Goal: Transaction & Acquisition: Purchase product/service

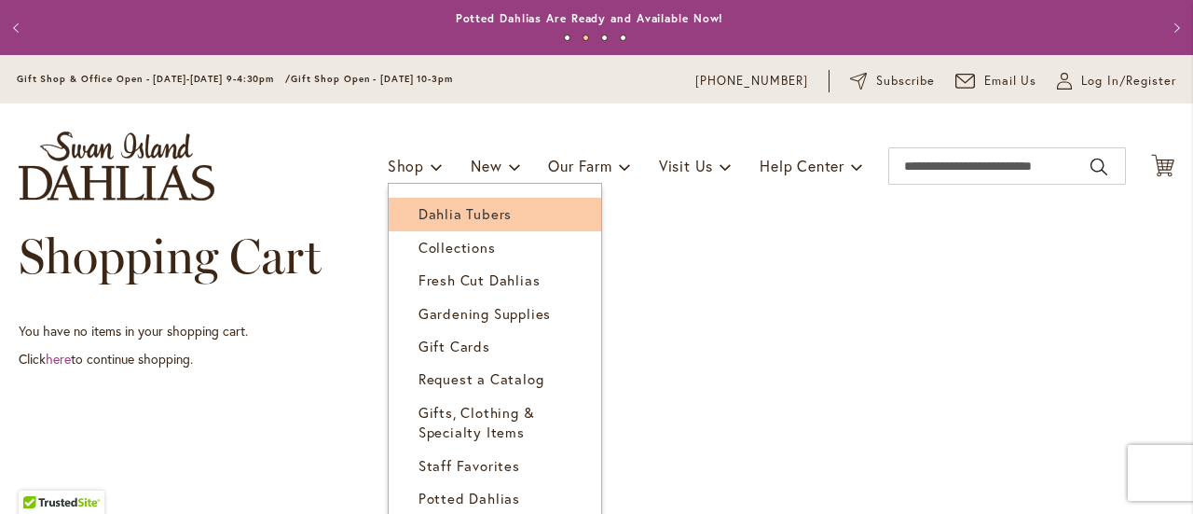
click at [427, 209] on span "Dahlia Tubers" at bounding box center [464, 213] width 93 height 19
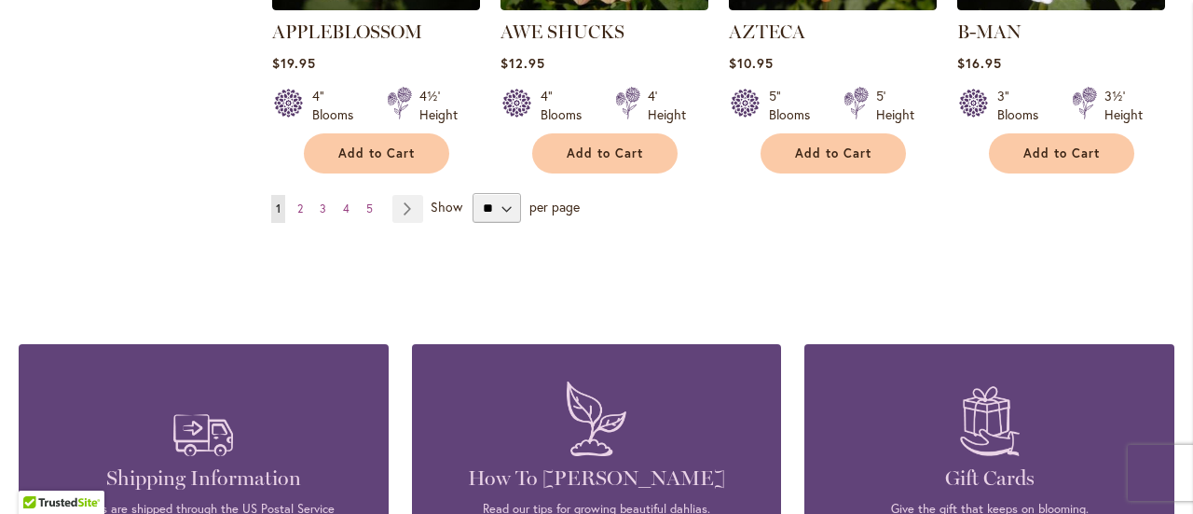
scroll to position [1864, 0]
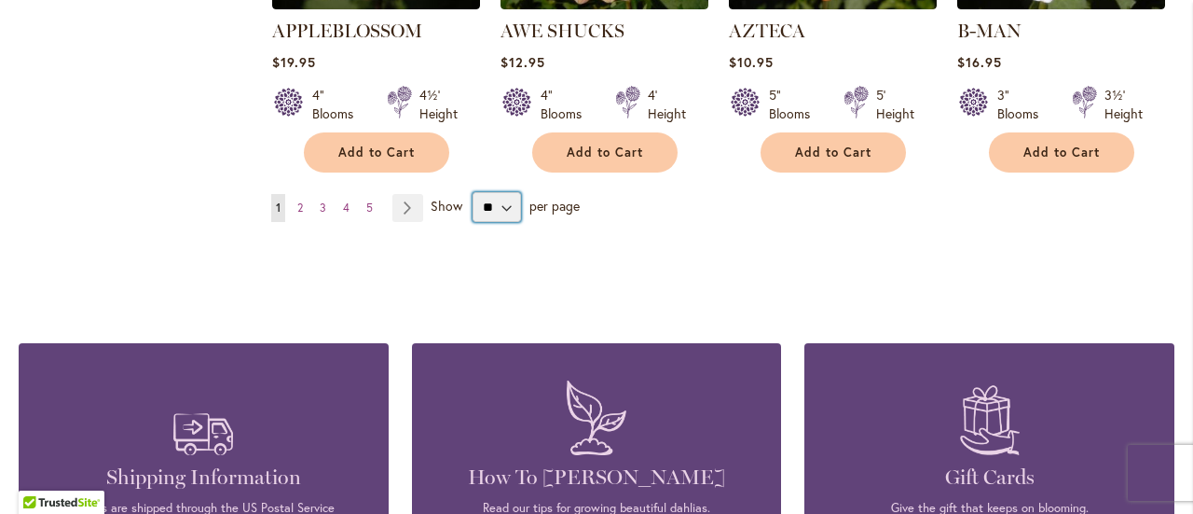
click at [507, 192] on select "** ** ** **" at bounding box center [497, 207] width 48 height 30
select select "**"
click at [473, 192] on select "** ** ** **" at bounding box center [497, 207] width 48 height 30
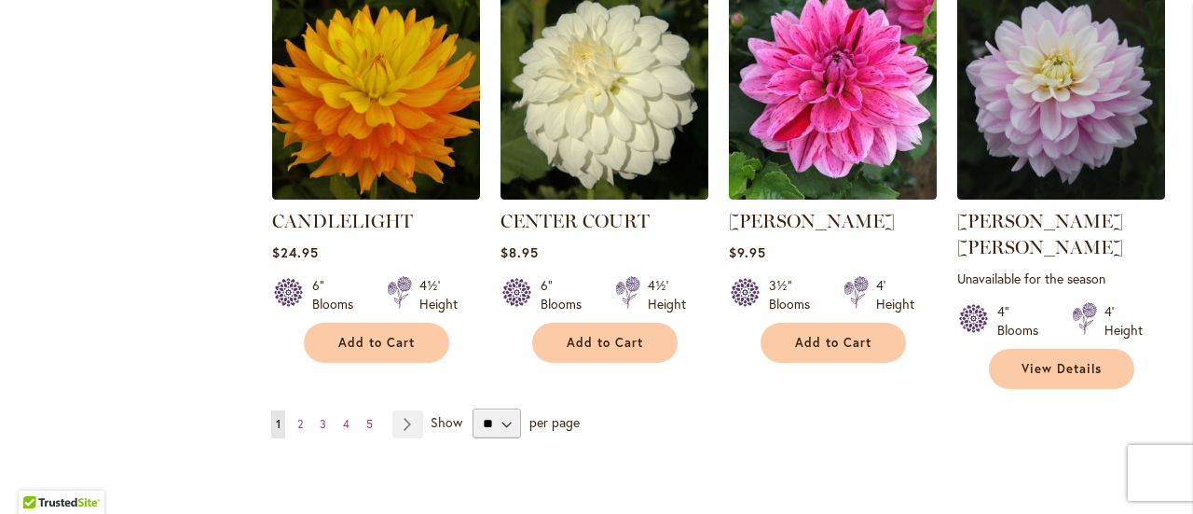
scroll to position [6431, 0]
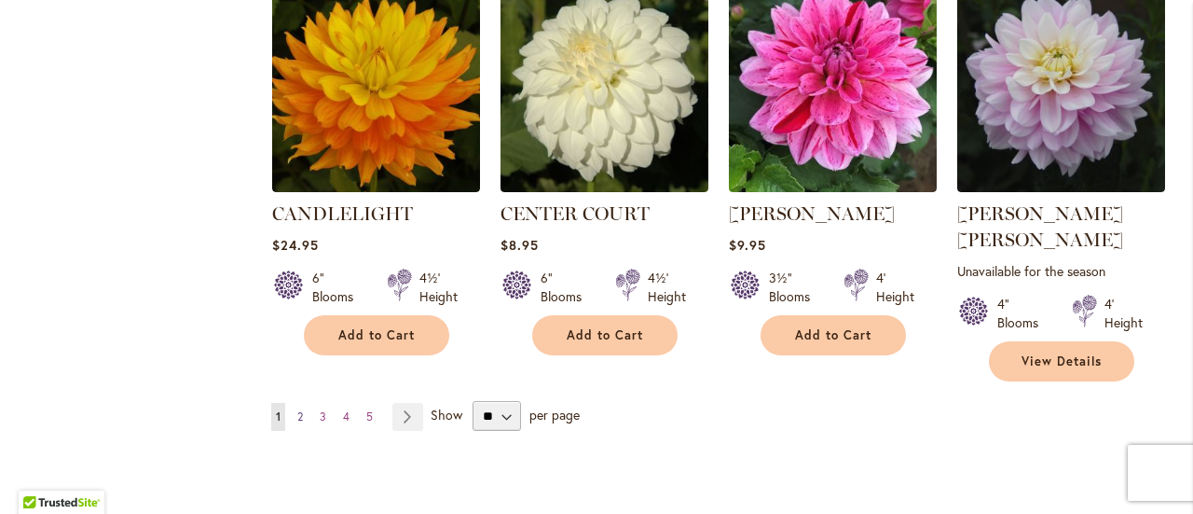
click at [300, 409] on span "2" at bounding box center [300, 416] width 6 height 14
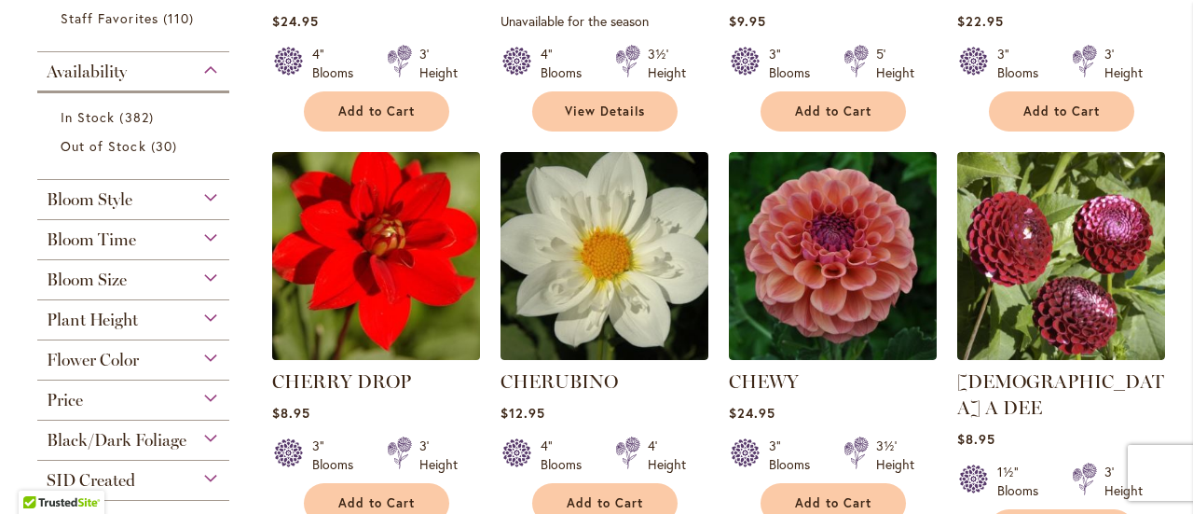
scroll to position [746, 0]
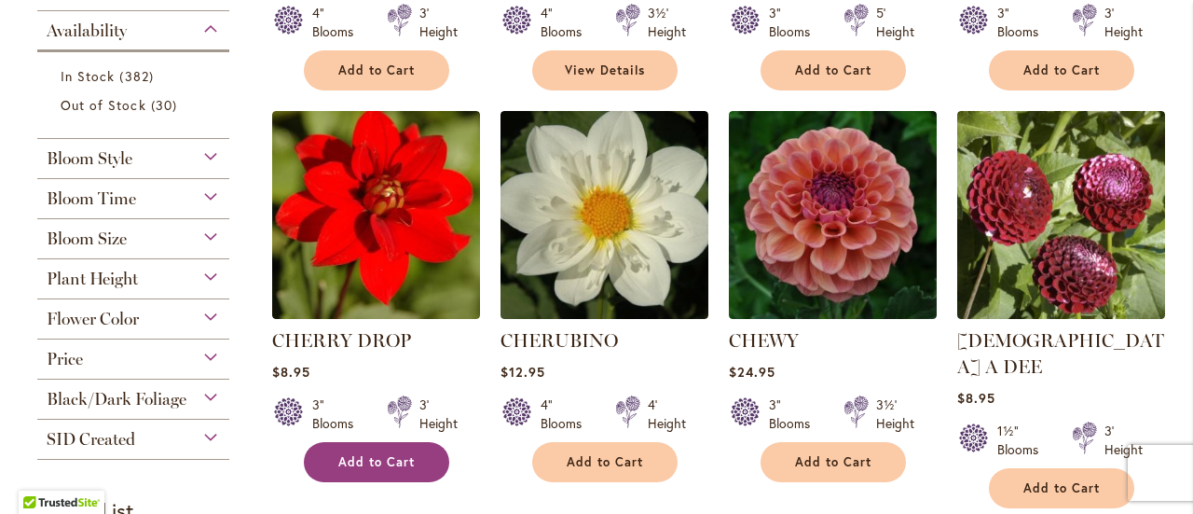
click at [410, 457] on span "Add to Cart" at bounding box center [376, 462] width 76 height 16
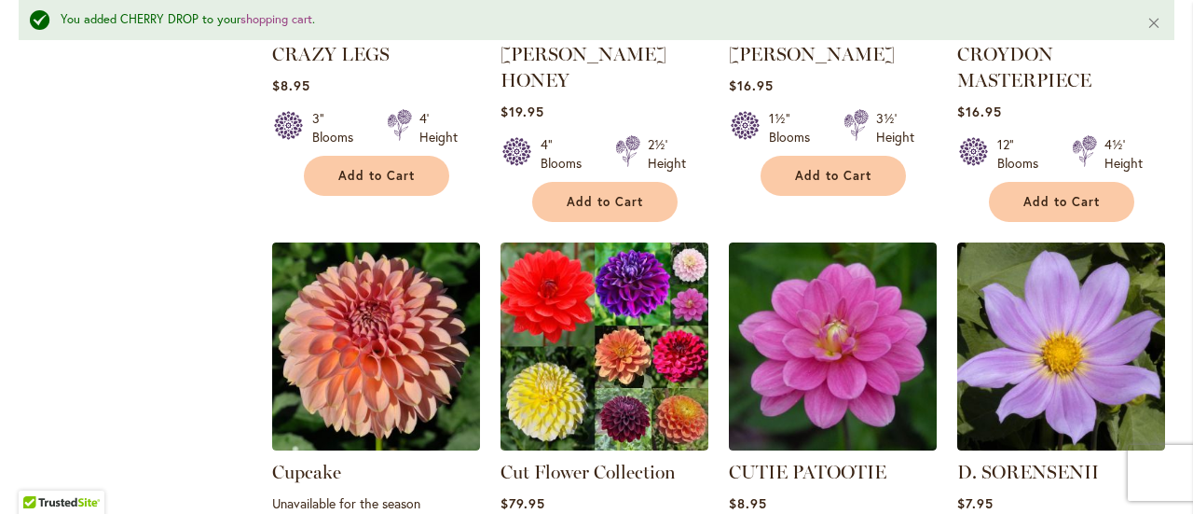
scroll to position [2845, 0]
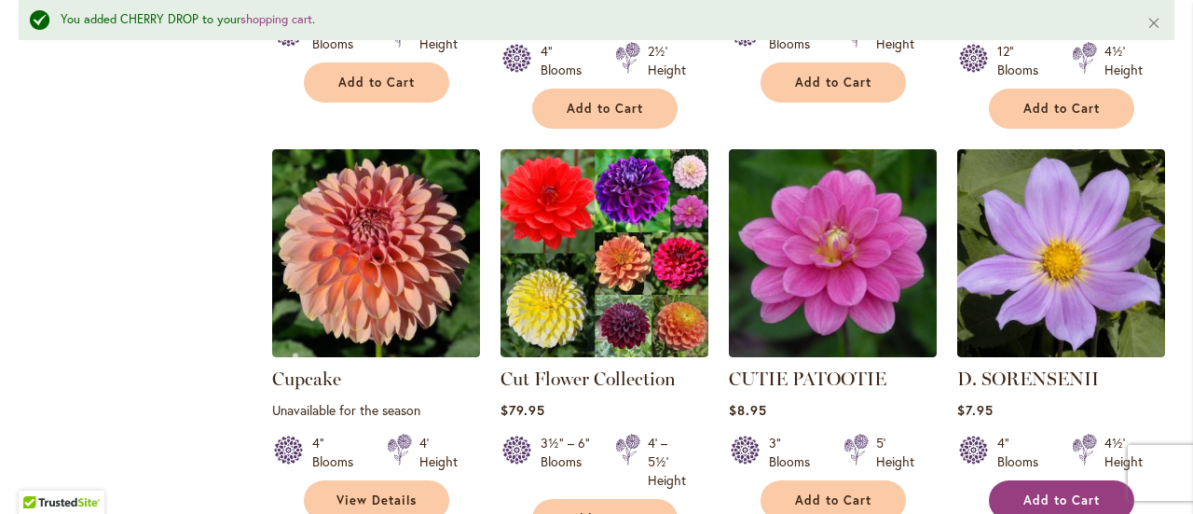
click at [1020, 480] on button "Add to Cart" at bounding box center [1061, 500] width 145 height 40
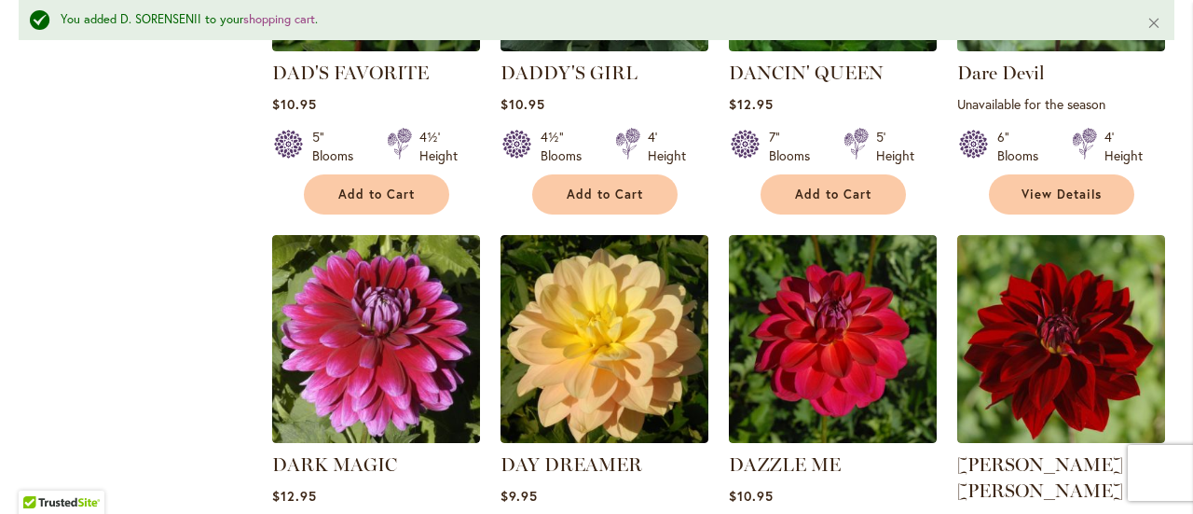
scroll to position [3590, 0]
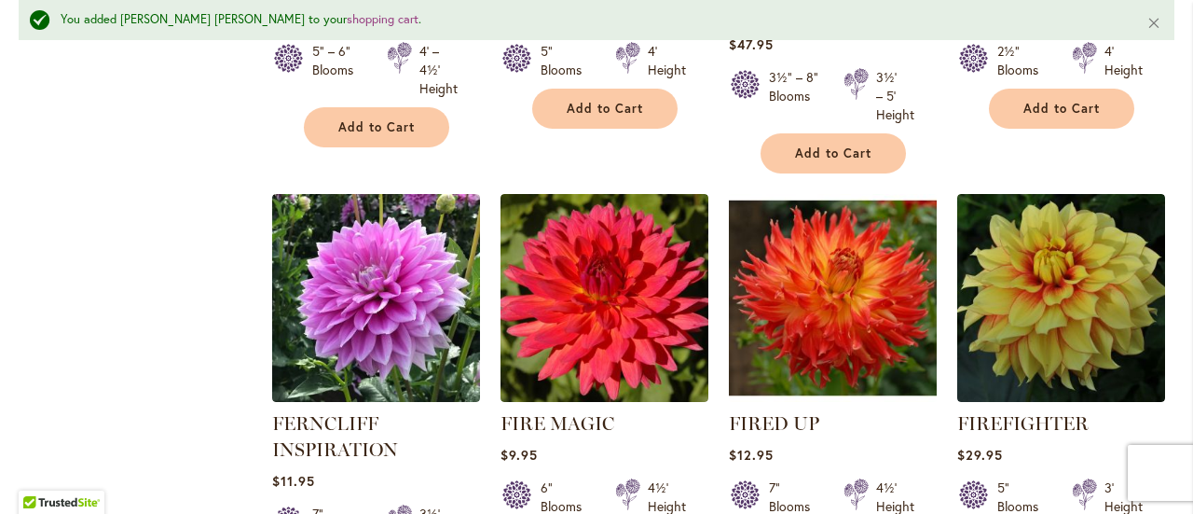
scroll to position [6479, 0]
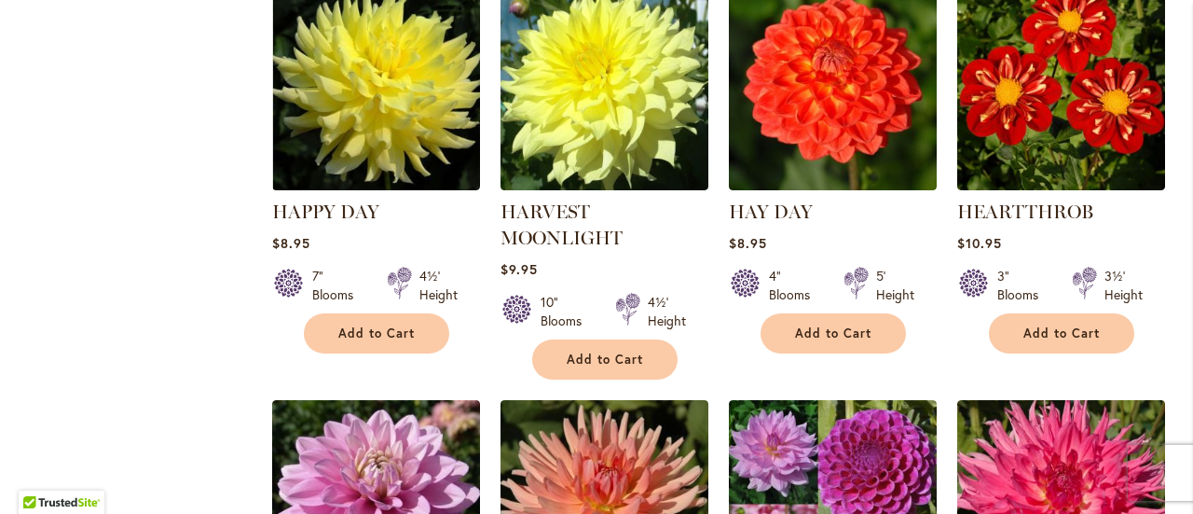
scroll to position [4323, 0]
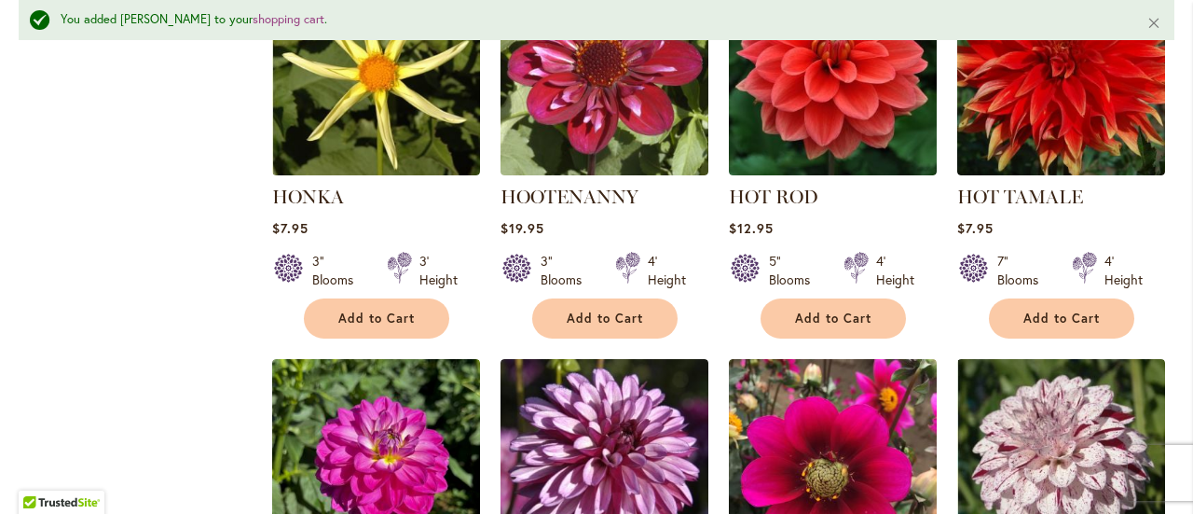
scroll to position [6050, 0]
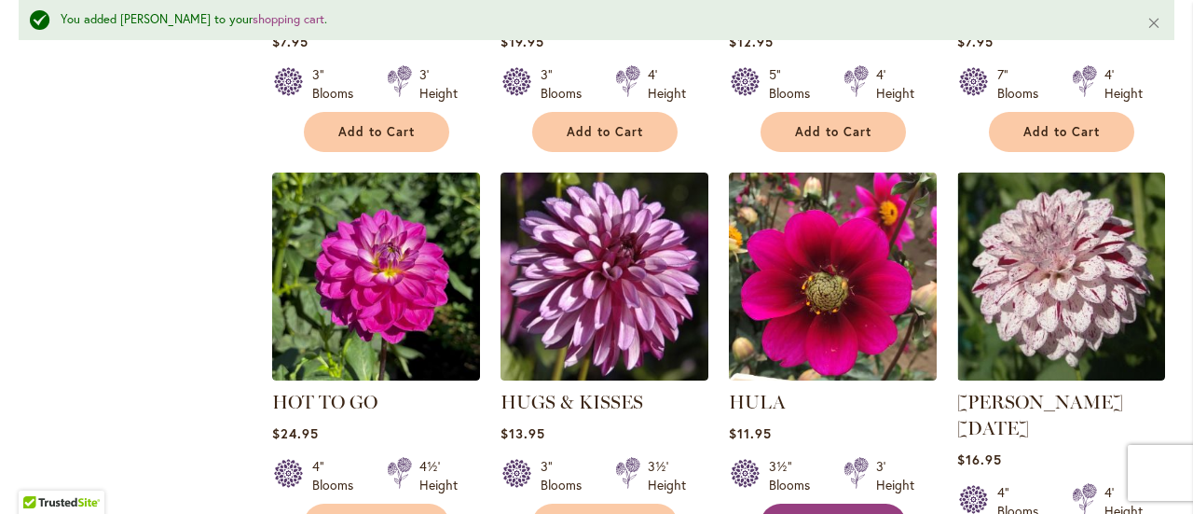
click at [824, 513] on span "Add to Cart" at bounding box center [833, 523] width 76 height 16
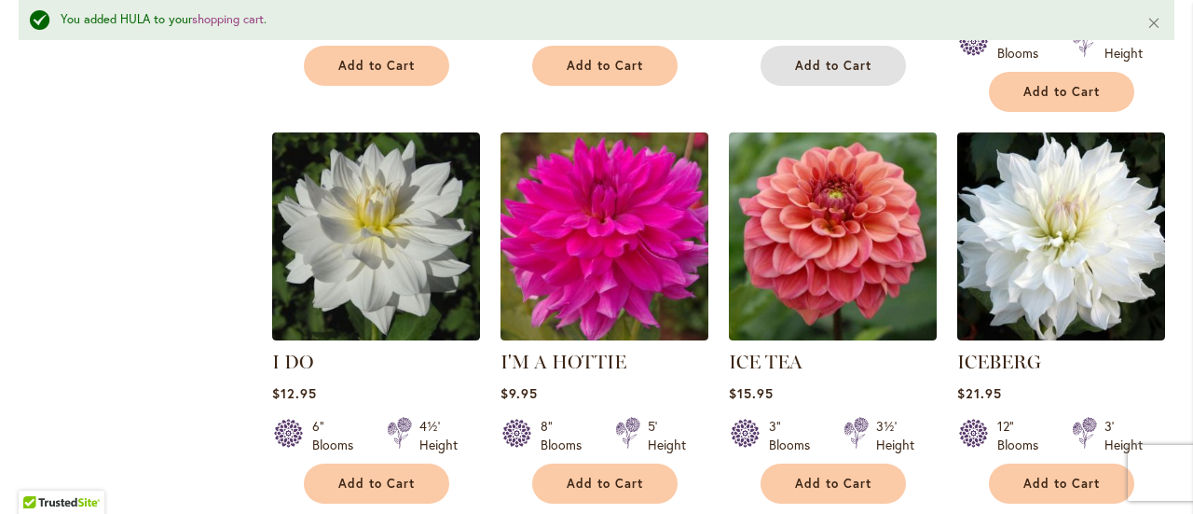
scroll to position [6516, 0]
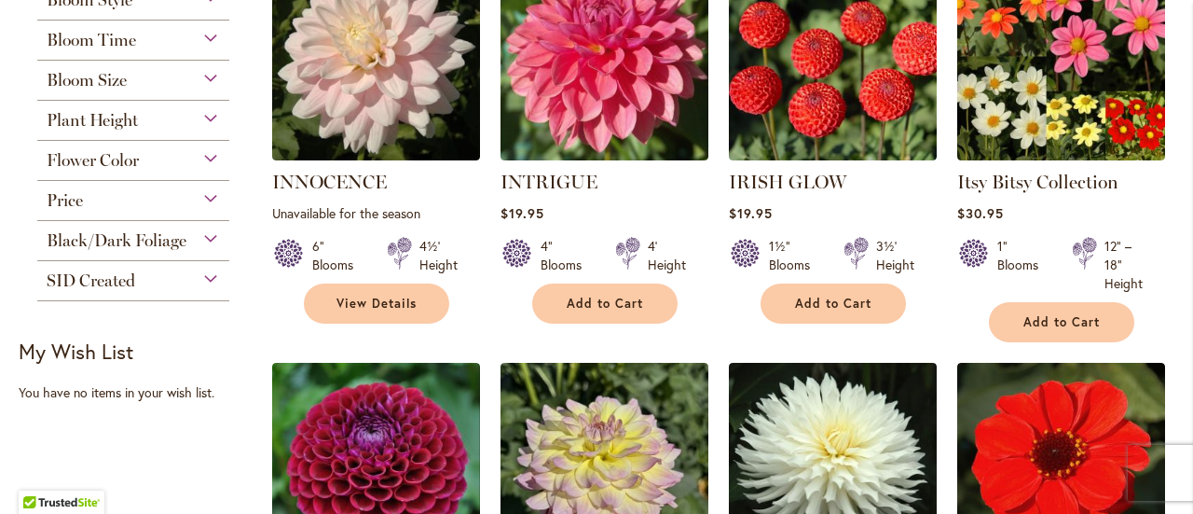
scroll to position [1154, 0]
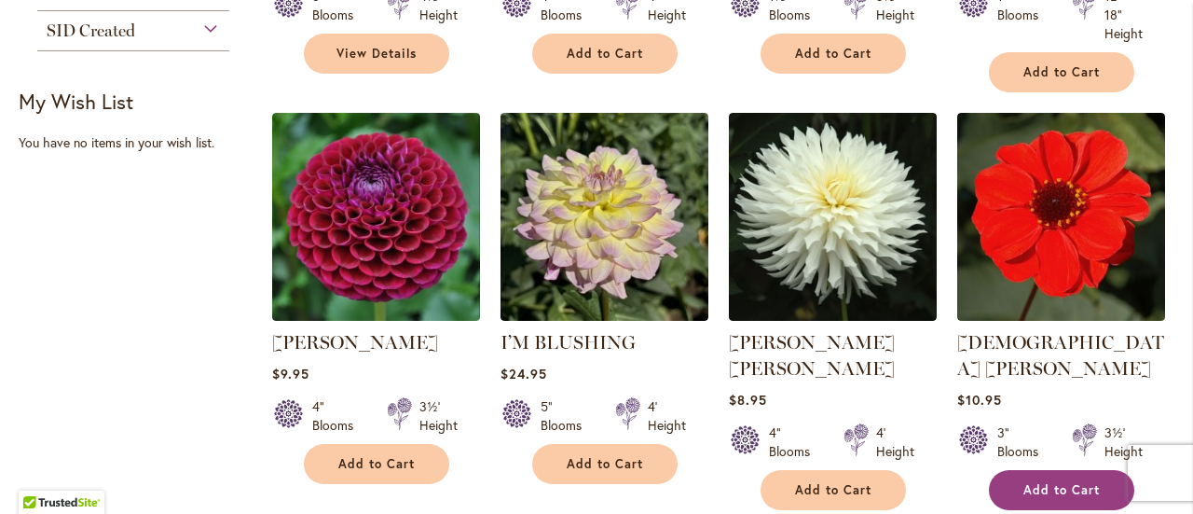
click at [1008, 470] on button "Add to Cart" at bounding box center [1061, 490] width 145 height 40
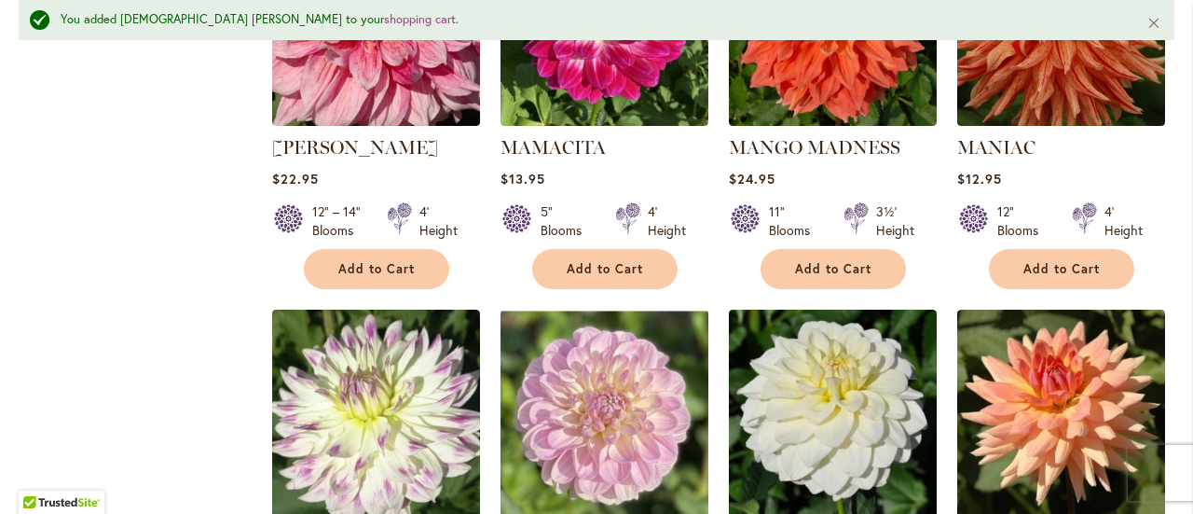
scroll to position [6422, 0]
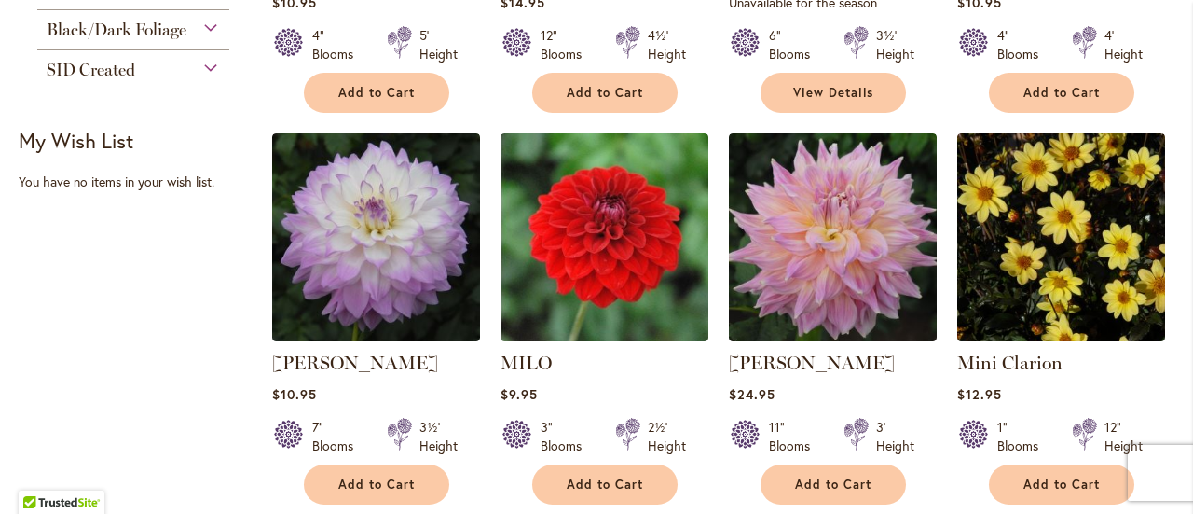
scroll to position [1154, 0]
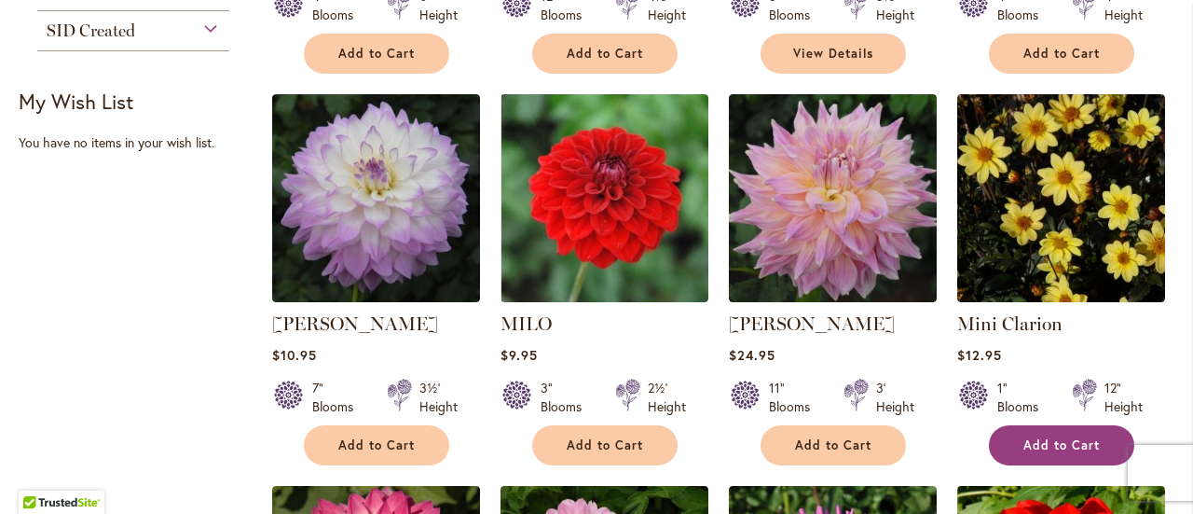
click at [1053, 446] on span "Add to Cart" at bounding box center [1061, 445] width 76 height 16
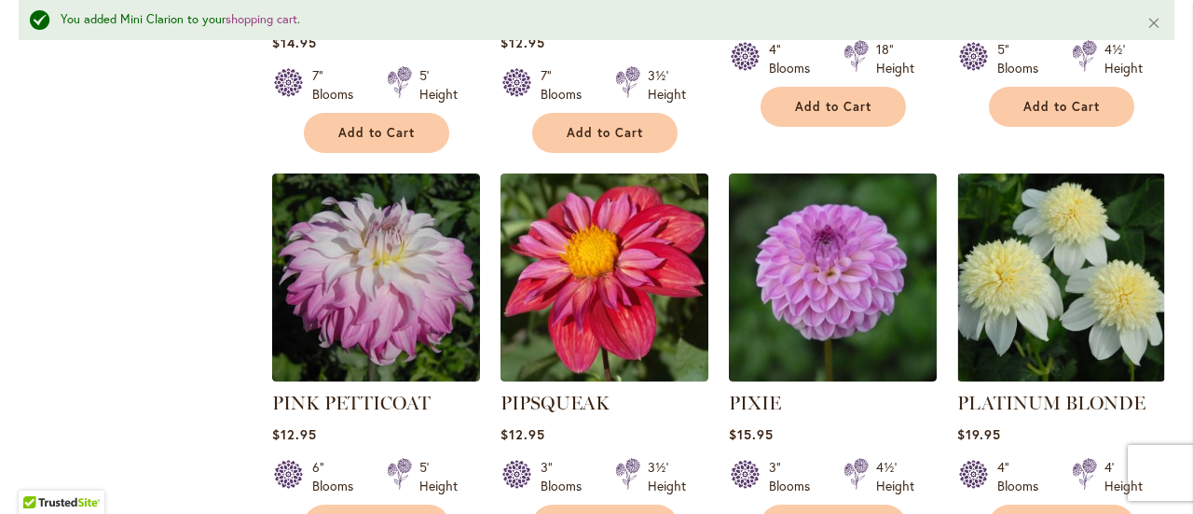
scroll to position [6423, 0]
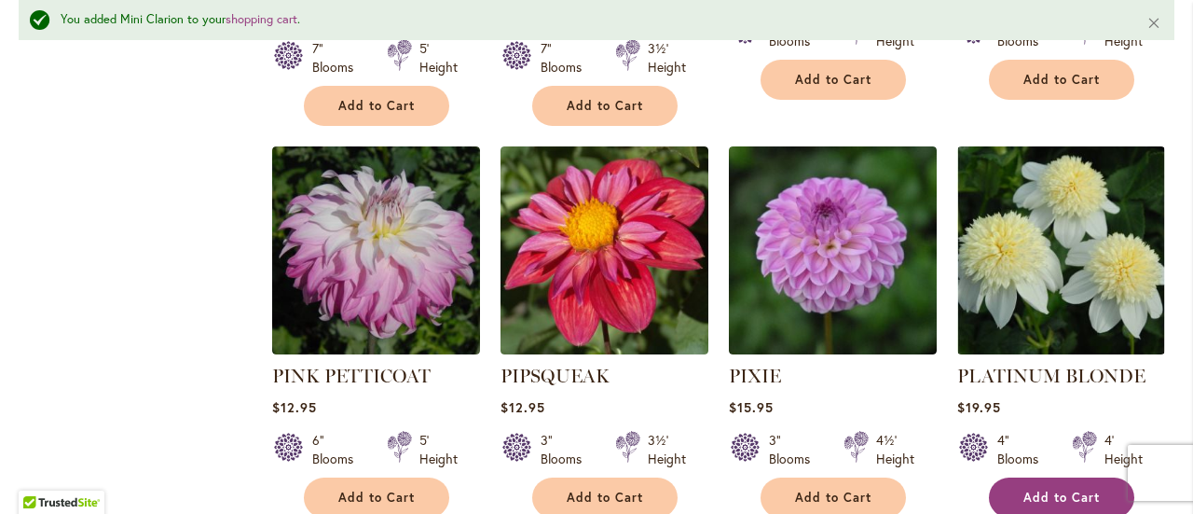
click at [1015, 477] on button "Add to Cart" at bounding box center [1061, 497] width 145 height 40
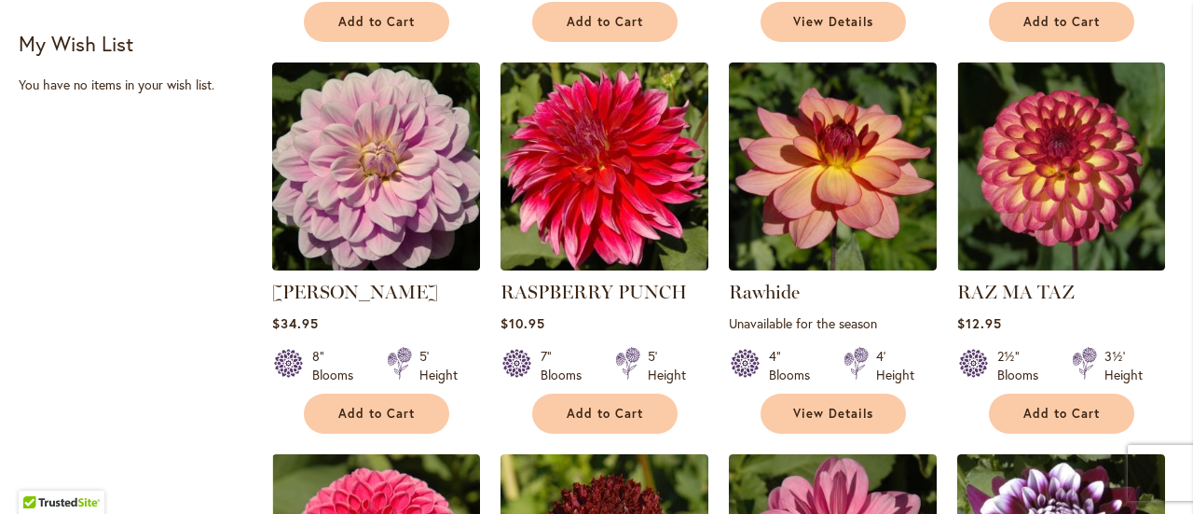
scroll to position [1584, 0]
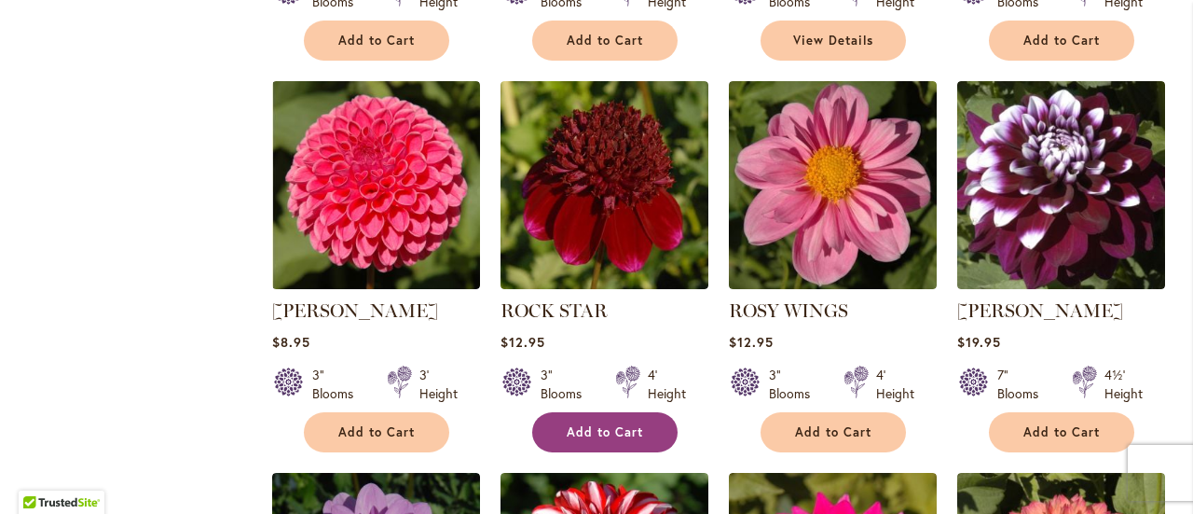
click at [626, 428] on span "Add to Cart" at bounding box center [605, 432] width 76 height 16
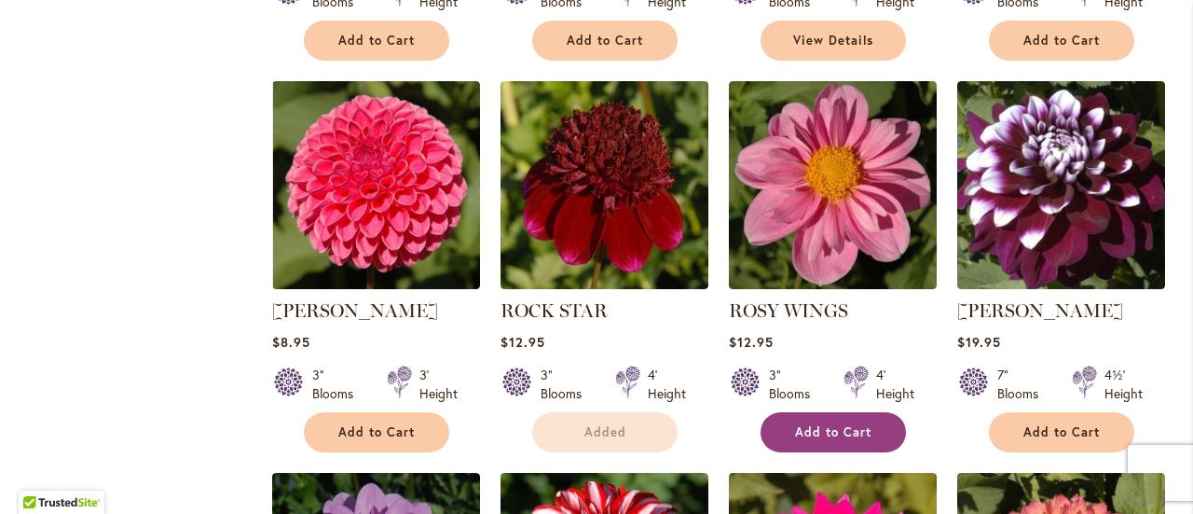
click at [790, 431] on button "Add to Cart" at bounding box center [833, 432] width 145 height 40
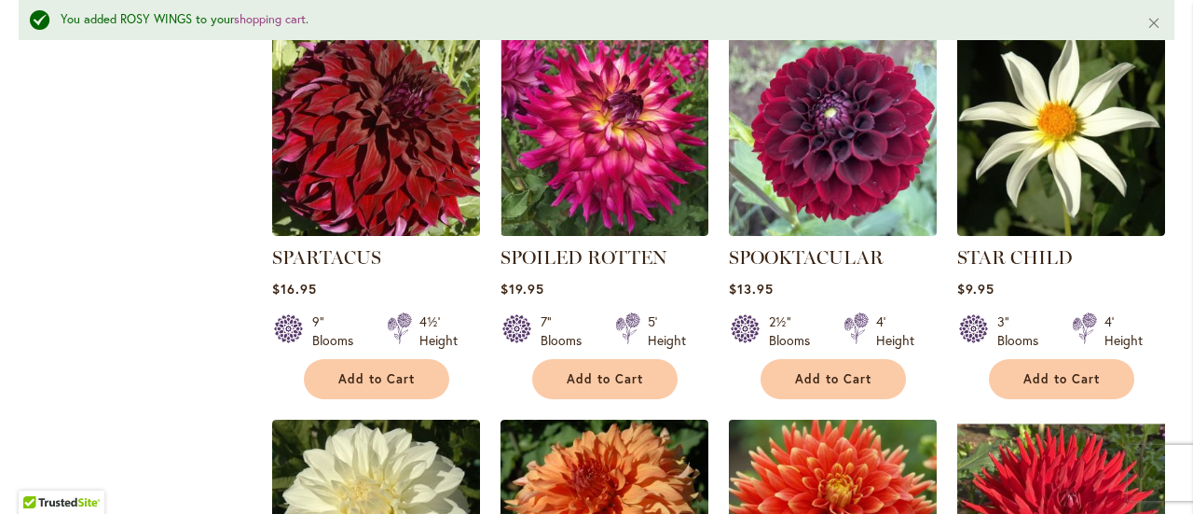
scroll to position [3683, 0]
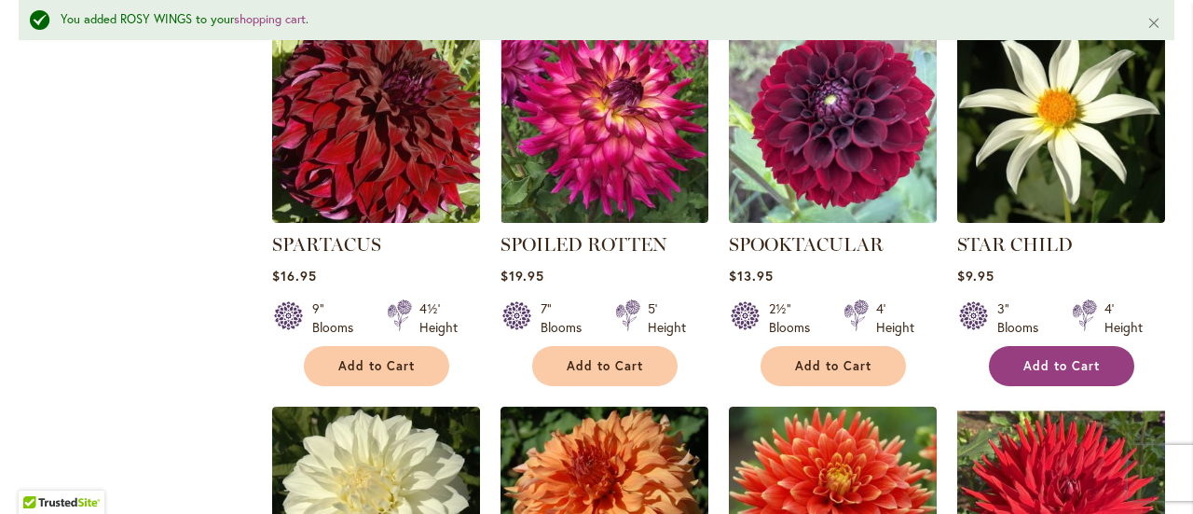
click at [1017, 346] on button "Add to Cart" at bounding box center [1061, 366] width 145 height 40
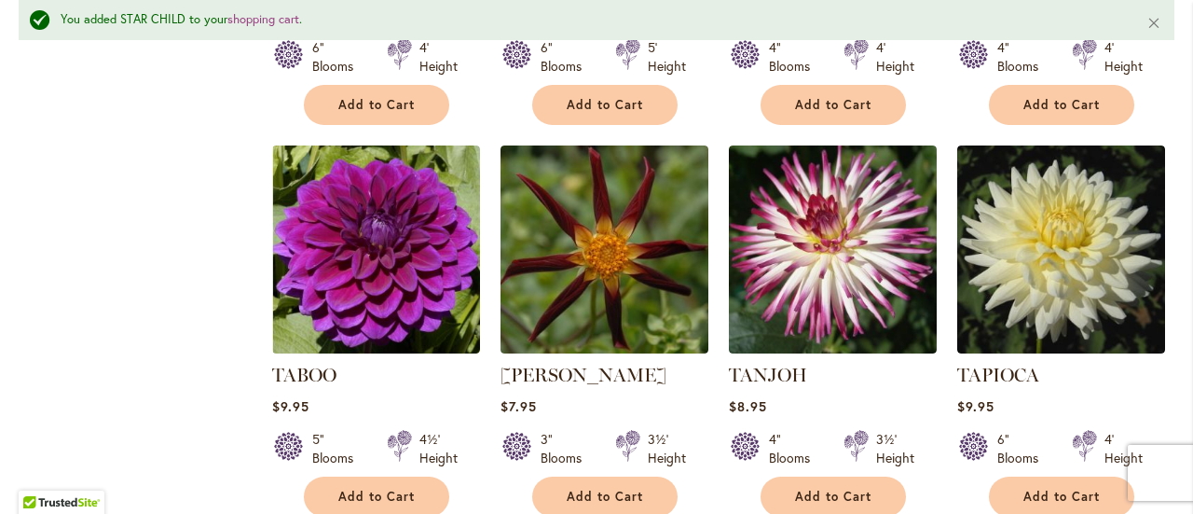
scroll to position [5175, 0]
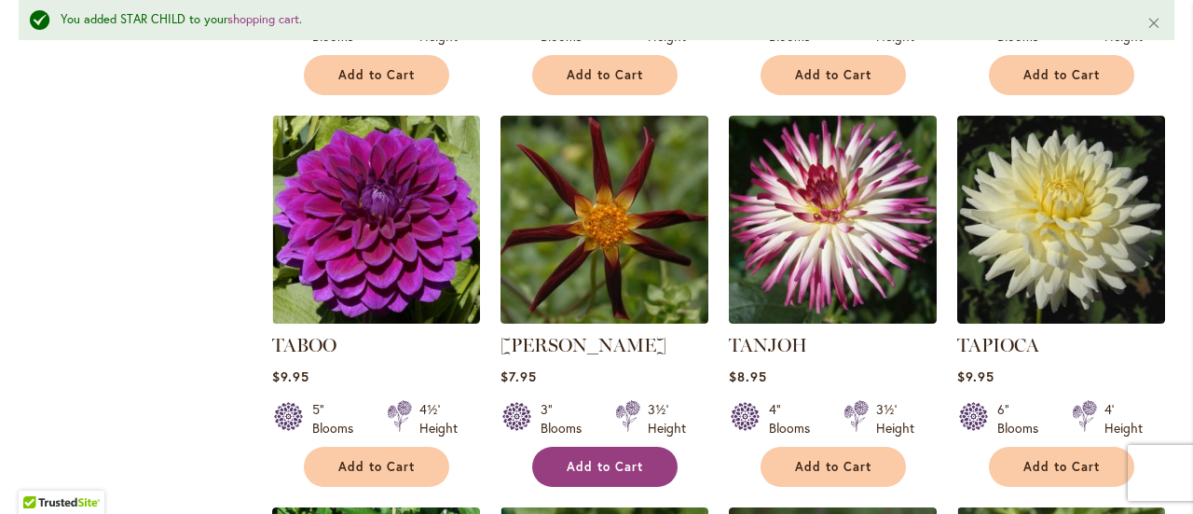
click at [617, 446] on button "Add to Cart" at bounding box center [604, 466] width 145 height 40
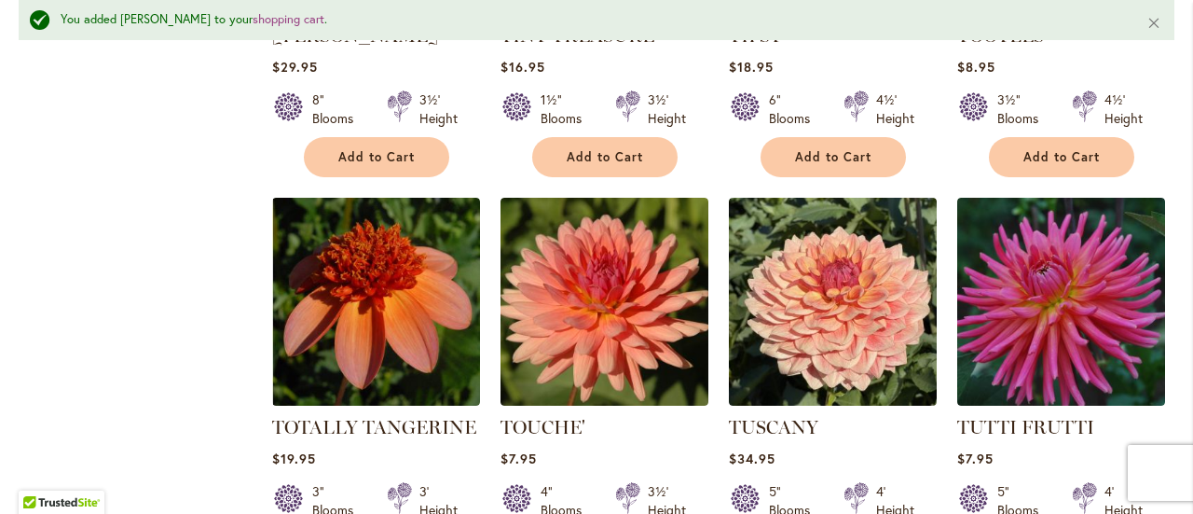
scroll to position [6479, 0]
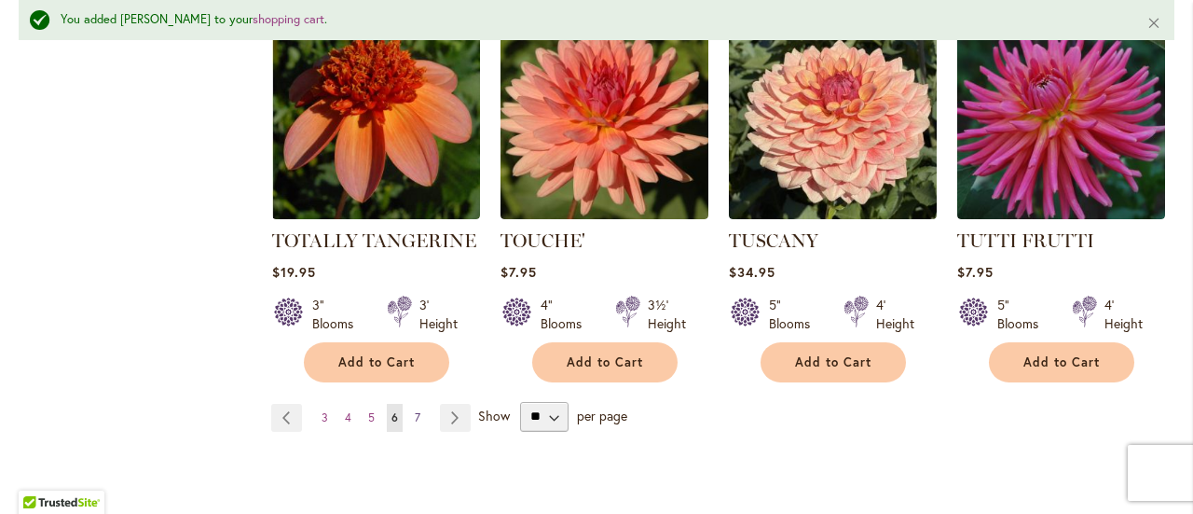
click at [410, 404] on link "Page 7" at bounding box center [417, 418] width 15 height 28
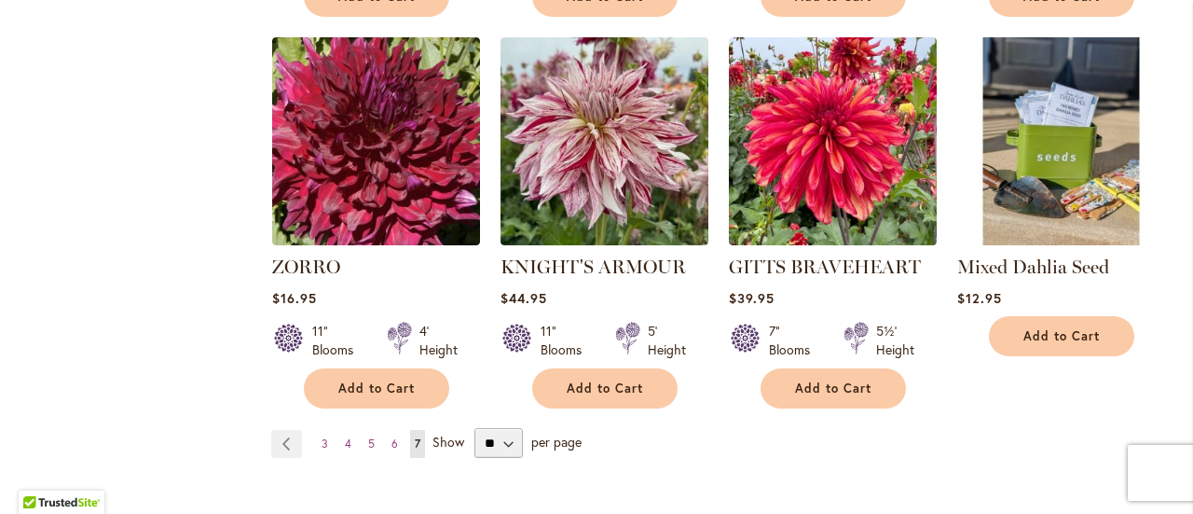
scroll to position [2889, 0]
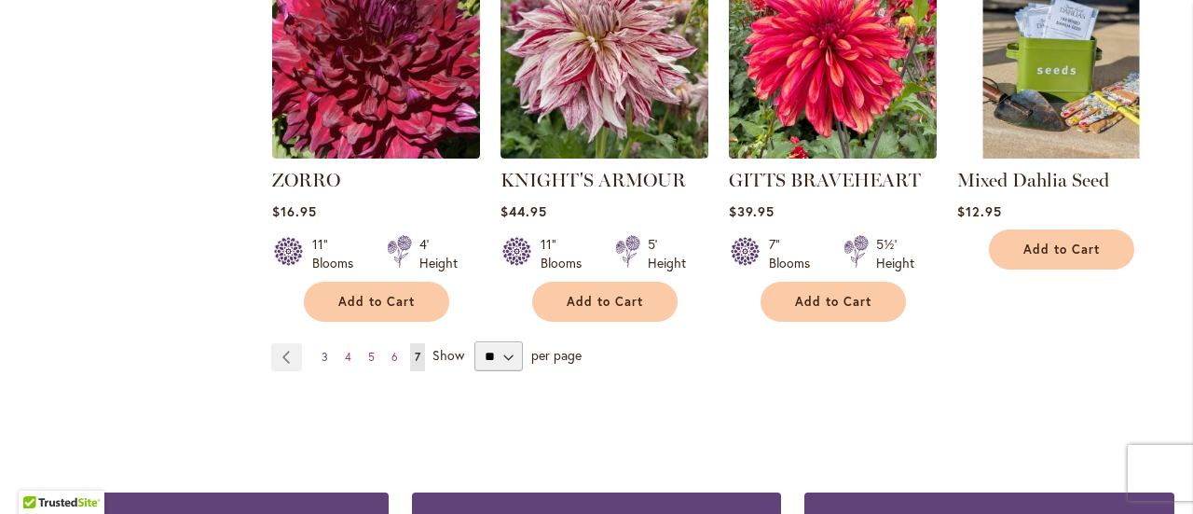
click at [326, 343] on link "Page 3" at bounding box center [325, 357] width 16 height 28
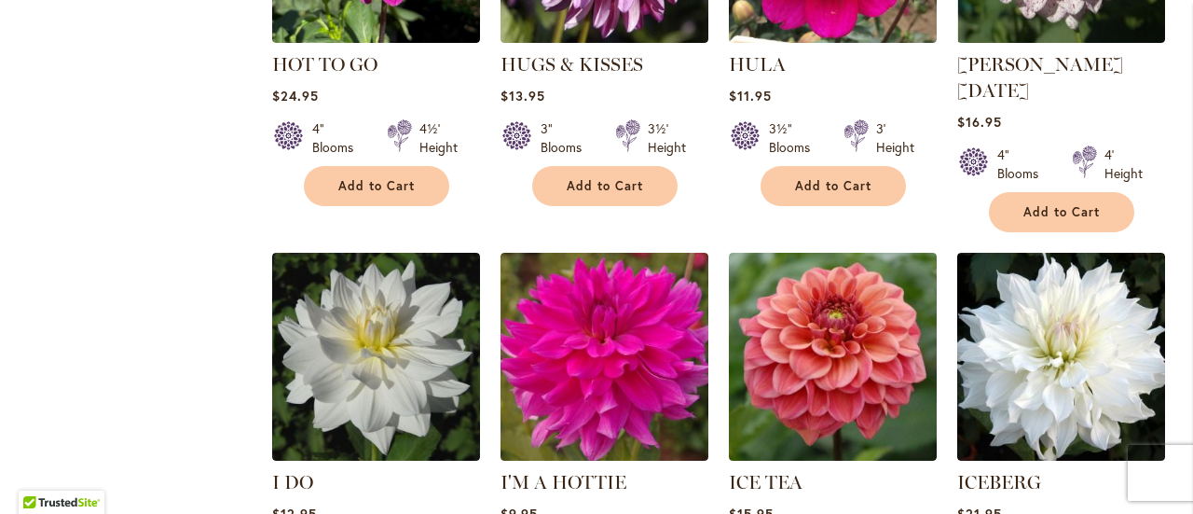
scroll to position [6617, 0]
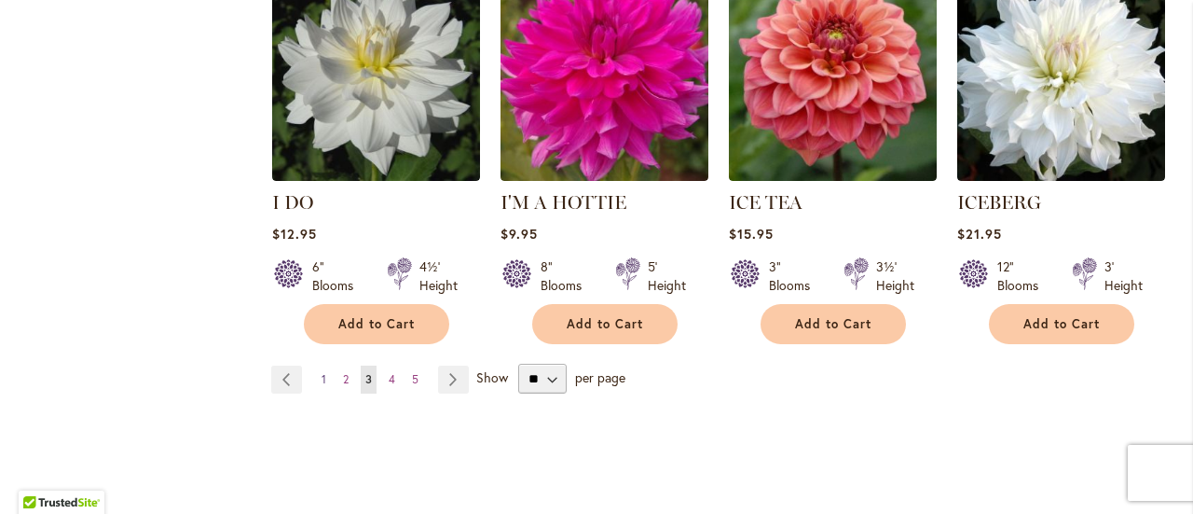
click at [322, 372] on span "1" at bounding box center [324, 379] width 5 height 14
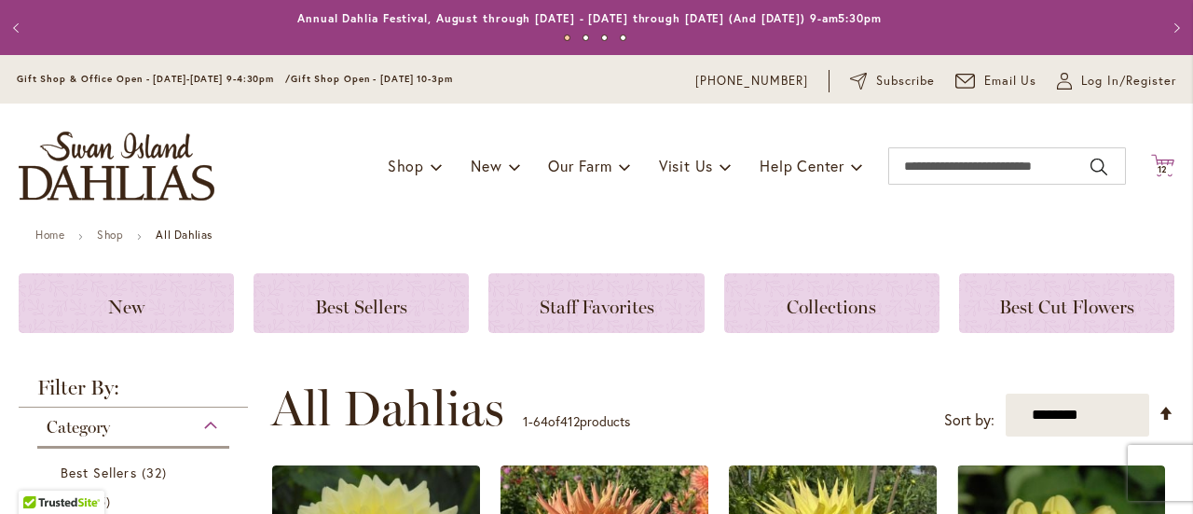
click at [1151, 158] on icon "Cart .cls-1 { fill: #231f20; }" at bounding box center [1162, 165] width 23 height 23
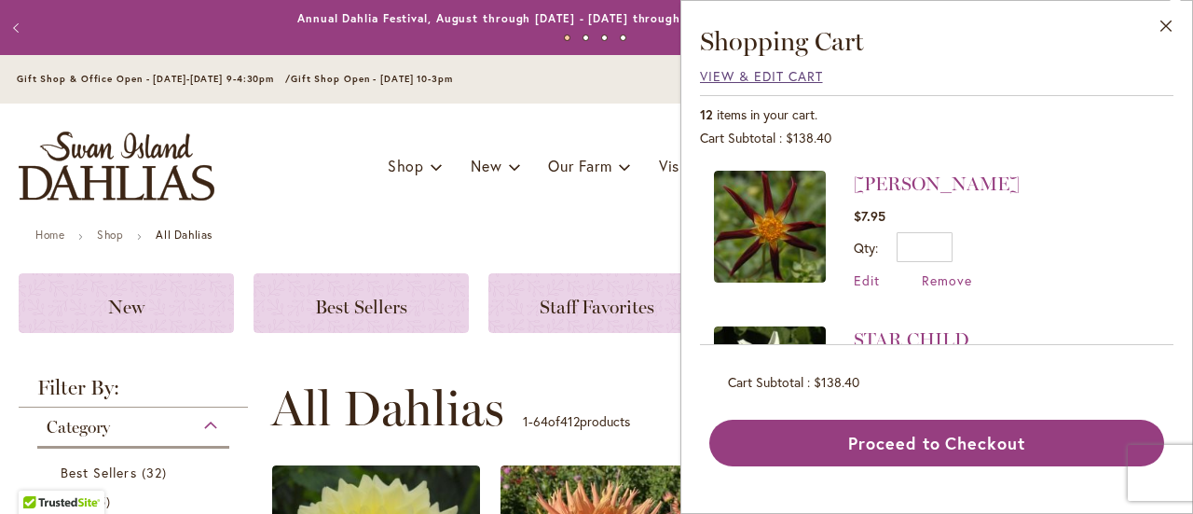
click at [755, 82] on span "View & Edit Cart" at bounding box center [761, 76] width 123 height 18
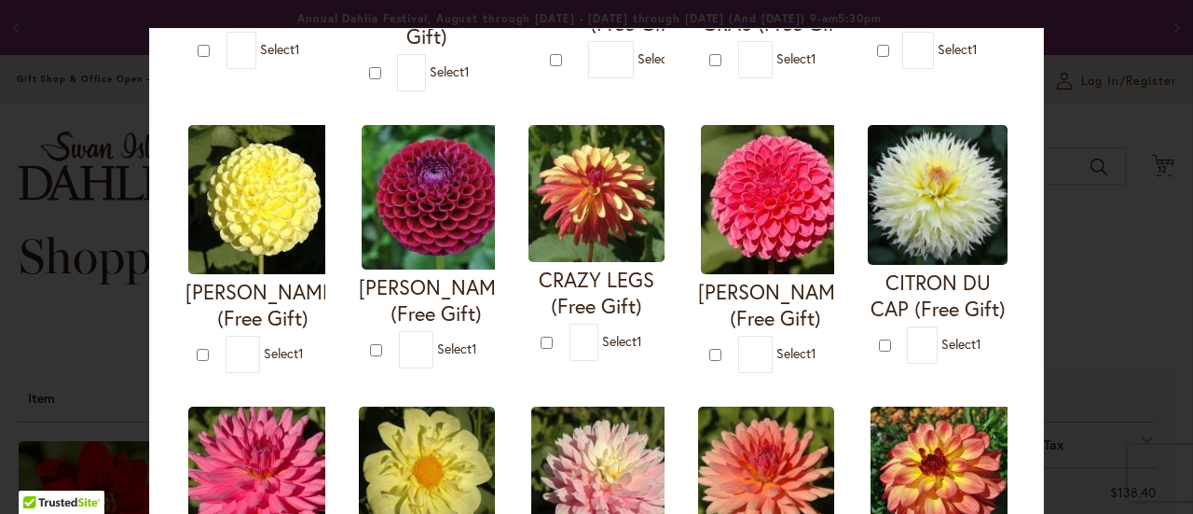
scroll to position [559, 0]
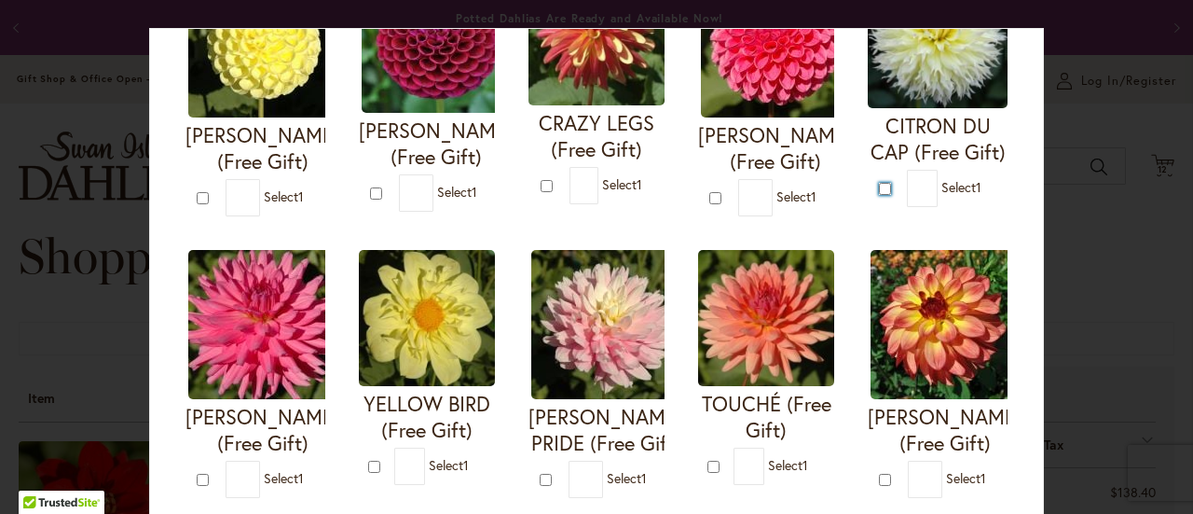
type input "*"
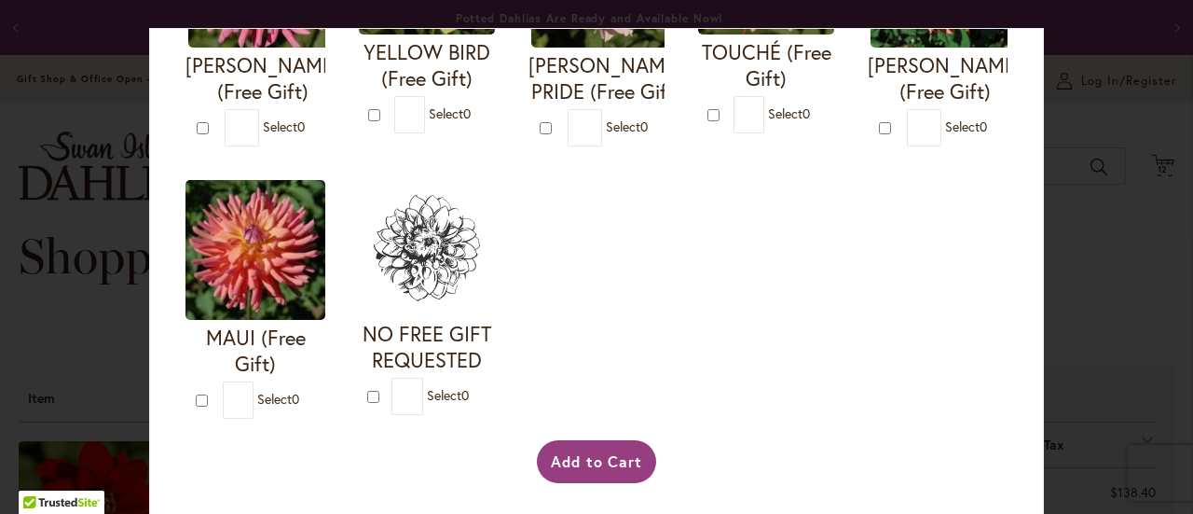
scroll to position [1178, 0]
click at [593, 470] on button "Add to Cart" at bounding box center [597, 461] width 120 height 43
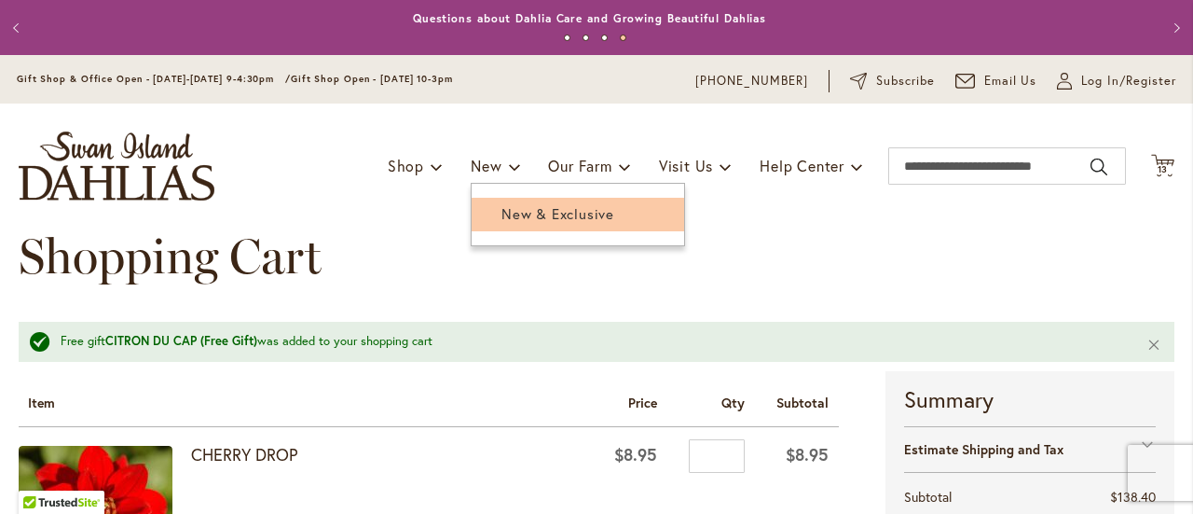
click at [501, 202] on link "New & Exclusive" at bounding box center [578, 214] width 212 height 33
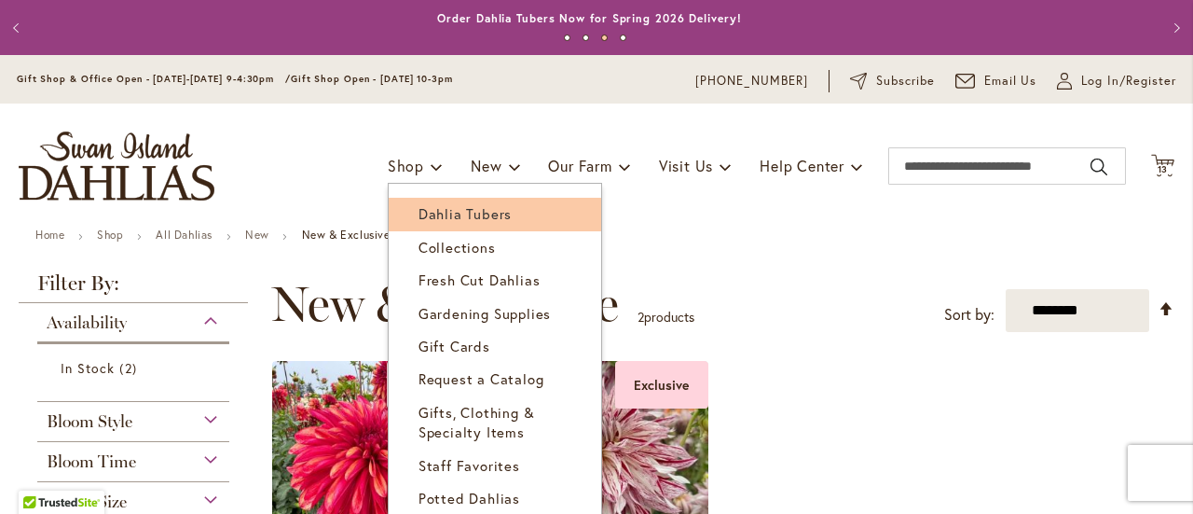
click at [421, 210] on span "Dahlia Tubers" at bounding box center [464, 213] width 93 height 19
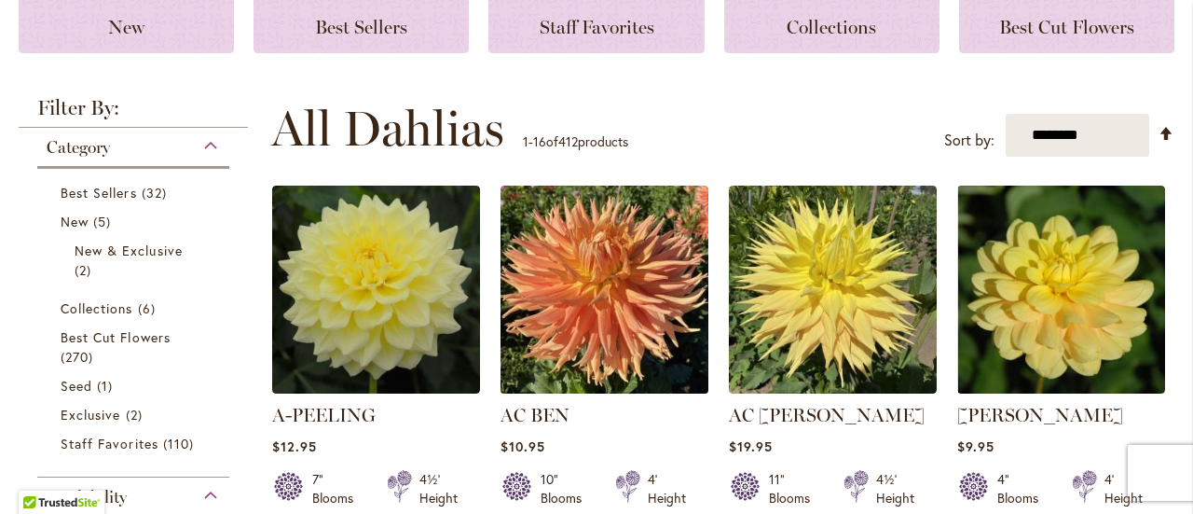
scroll to position [373, 0]
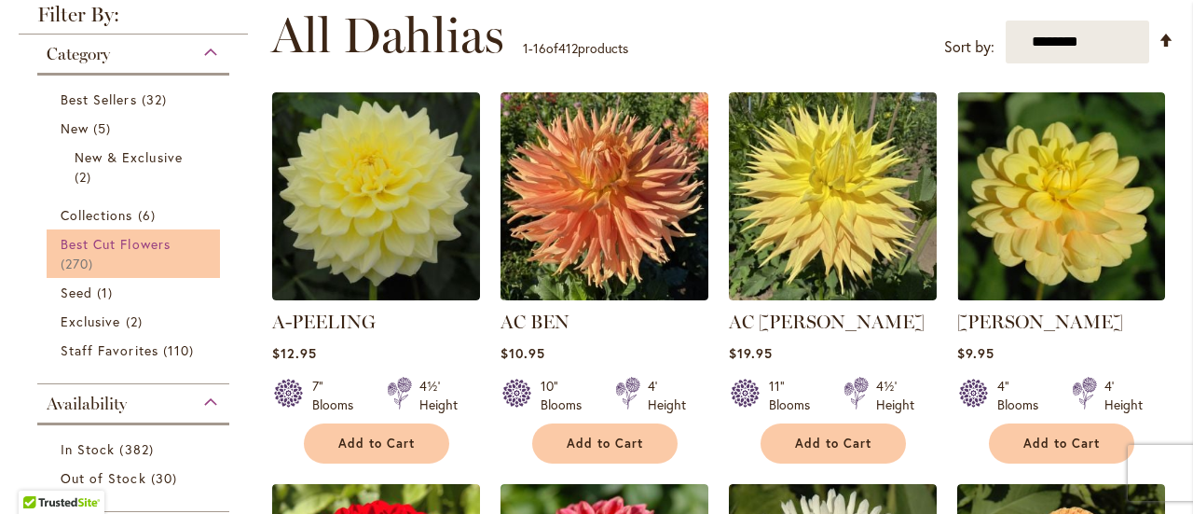
click at [172, 254] on link "Best Cut Flowers 270 items" at bounding box center [136, 253] width 150 height 39
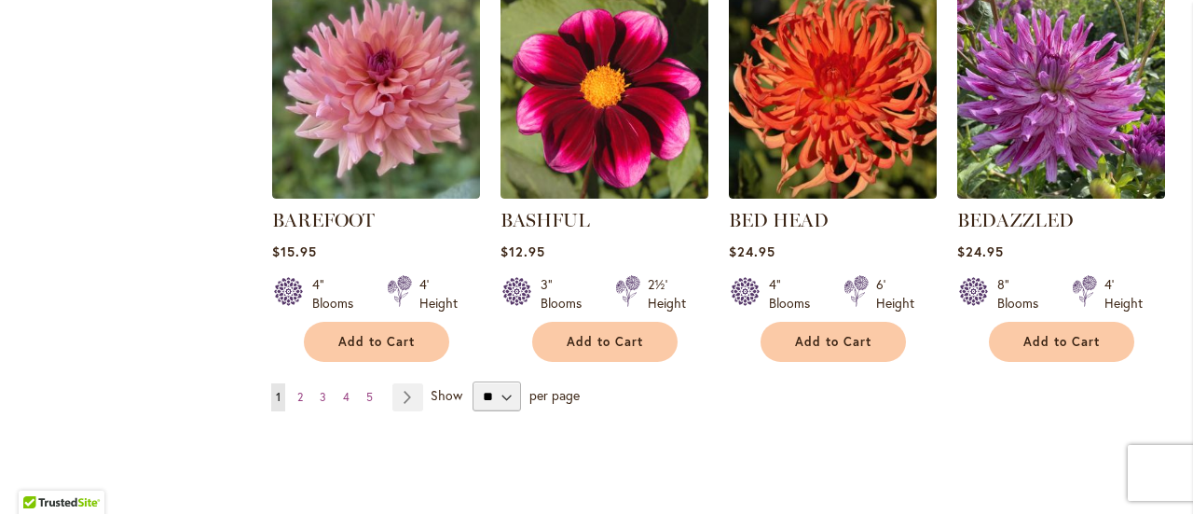
scroll to position [1609, 0]
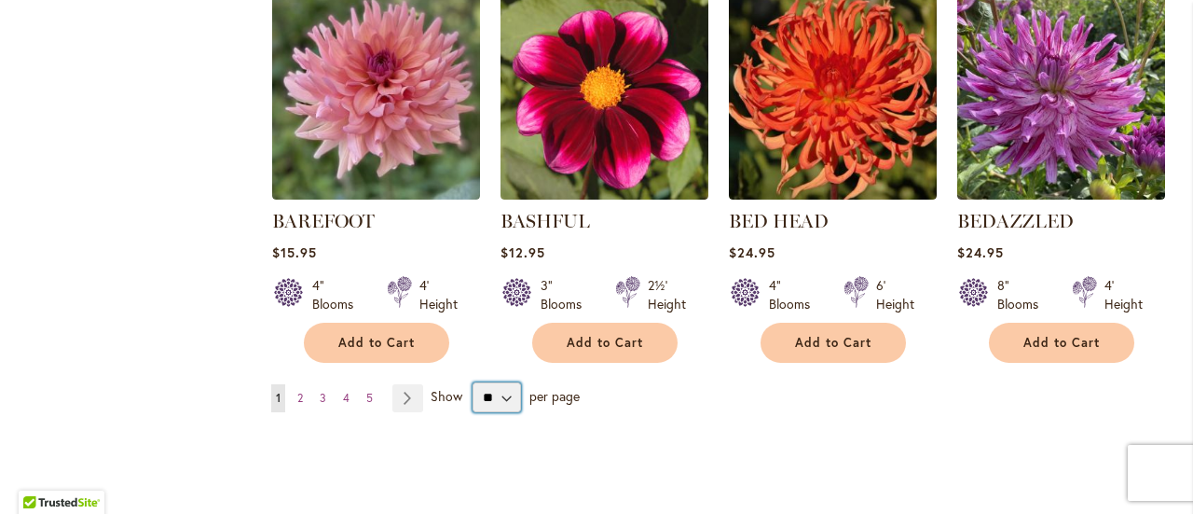
click at [501, 395] on select "** ** ** **" at bounding box center [497, 397] width 48 height 30
select select "**"
click at [473, 382] on select "** ** ** **" at bounding box center [497, 397] width 48 height 30
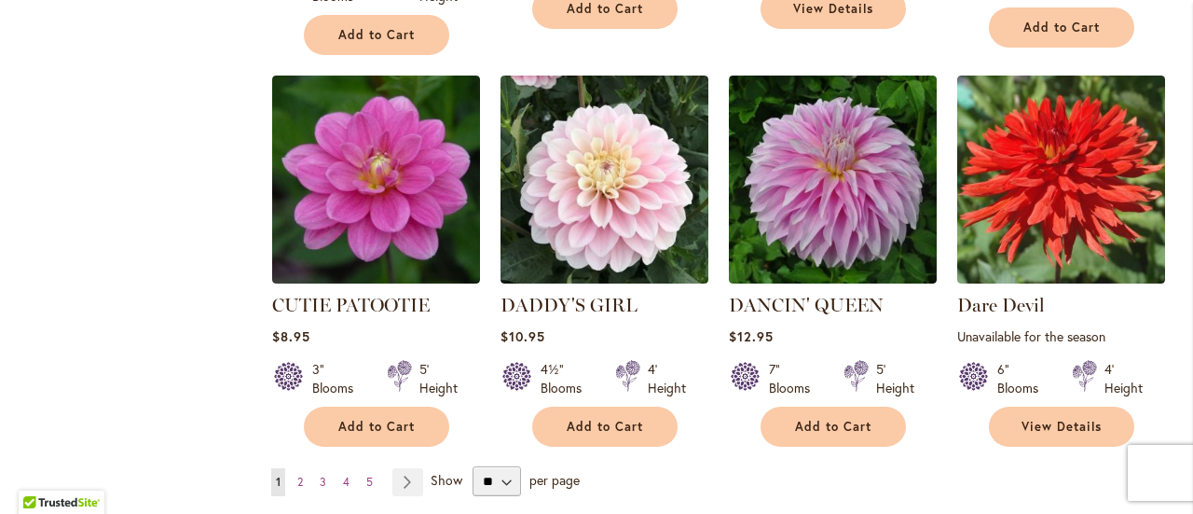
scroll to position [6524, 0]
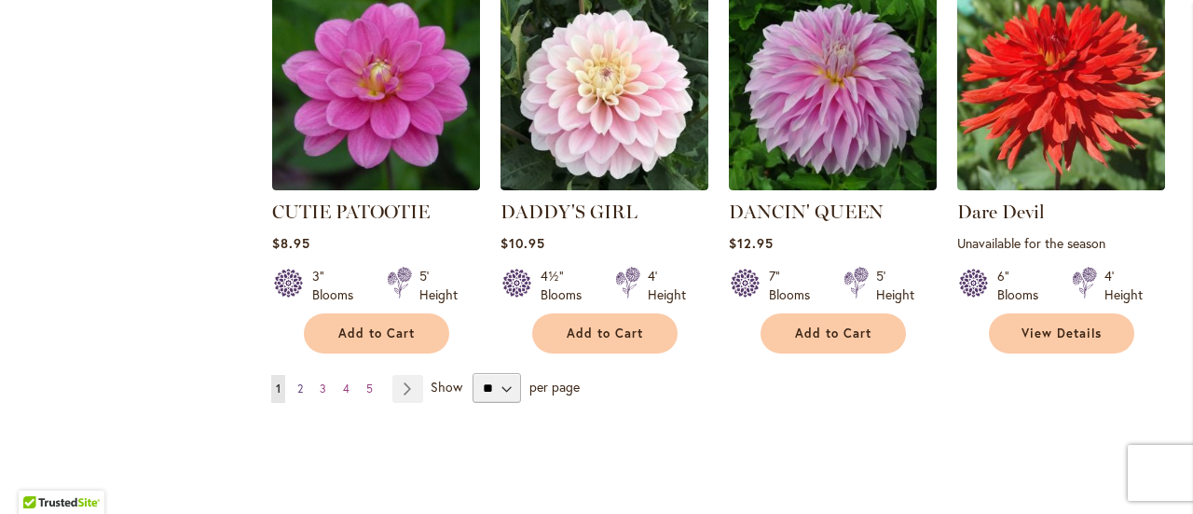
click at [306, 375] on link "Page 2" at bounding box center [300, 389] width 15 height 28
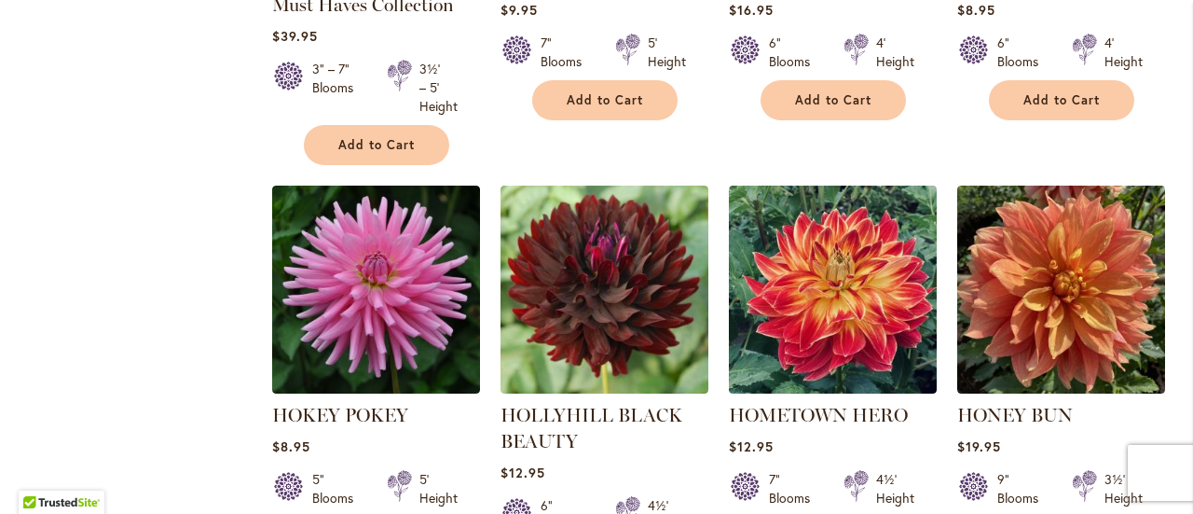
scroll to position [5628, 0]
